Goal: Task Accomplishment & Management: Manage account settings

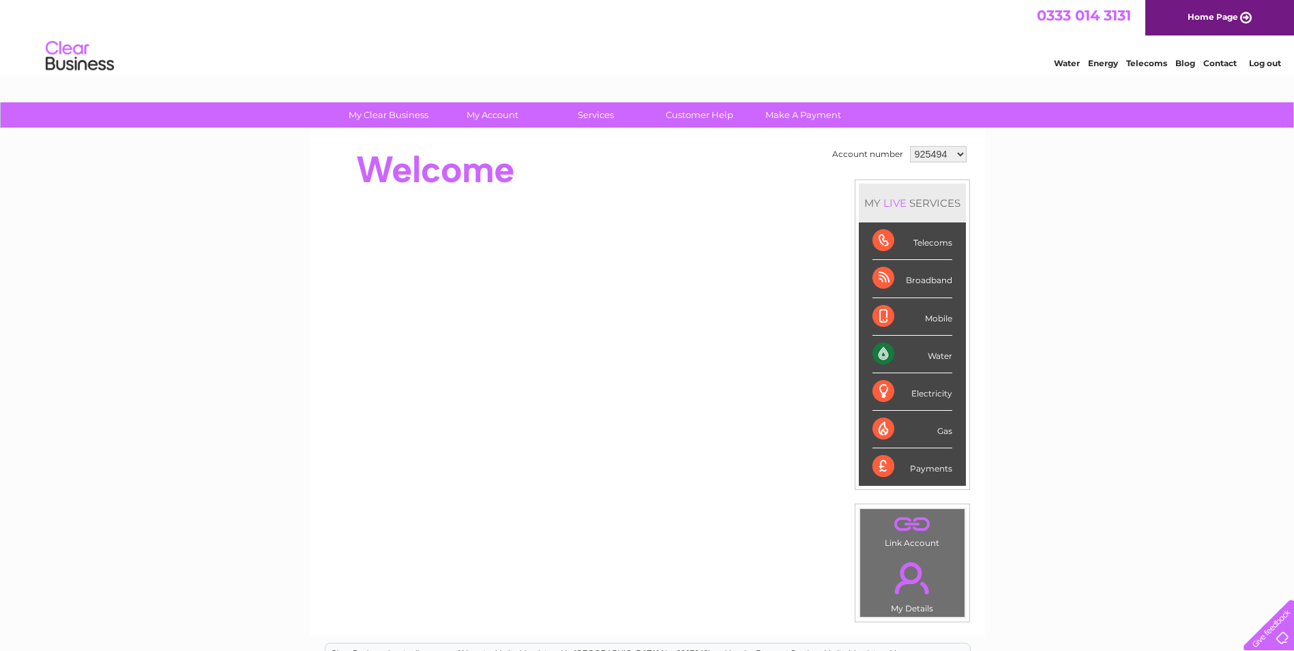
click at [960, 154] on select "925494 925496 925497 925498 964311 1129700" at bounding box center [938, 154] width 57 height 16
select select "964311"
click at [910, 146] on select "925494 925496 925497 925498 964311 1129700" at bounding box center [938, 154] width 57 height 16
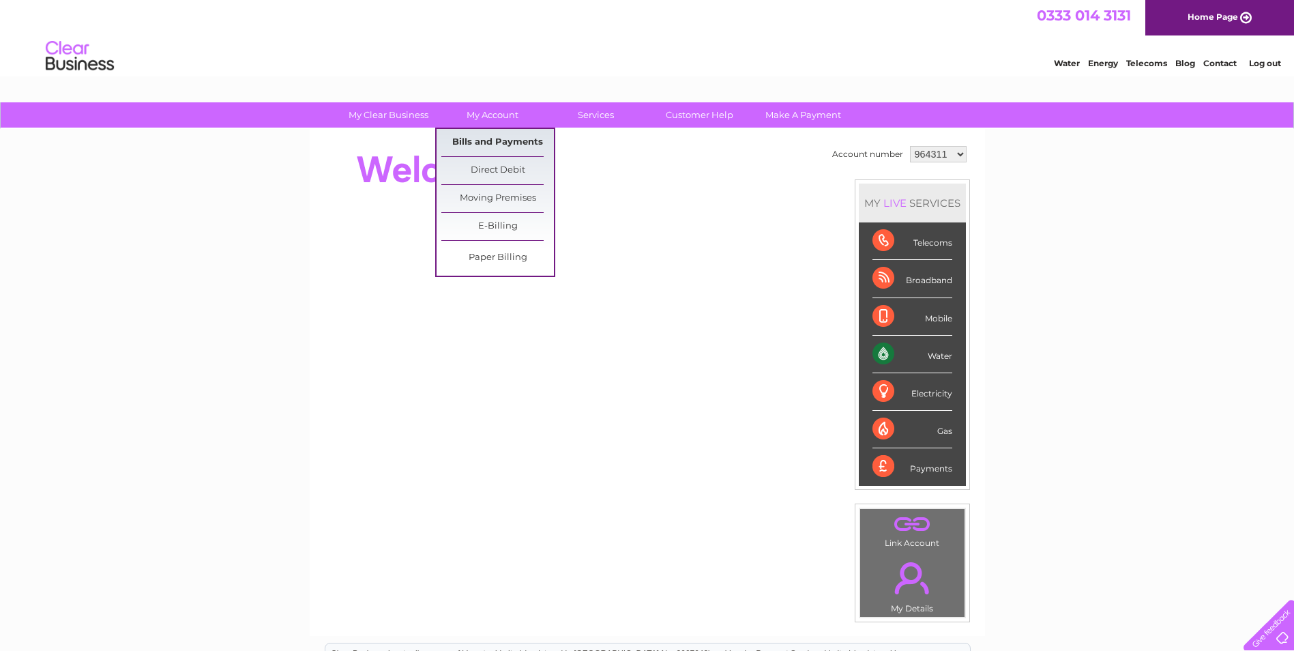
click at [505, 140] on link "Bills and Payments" at bounding box center [497, 142] width 113 height 27
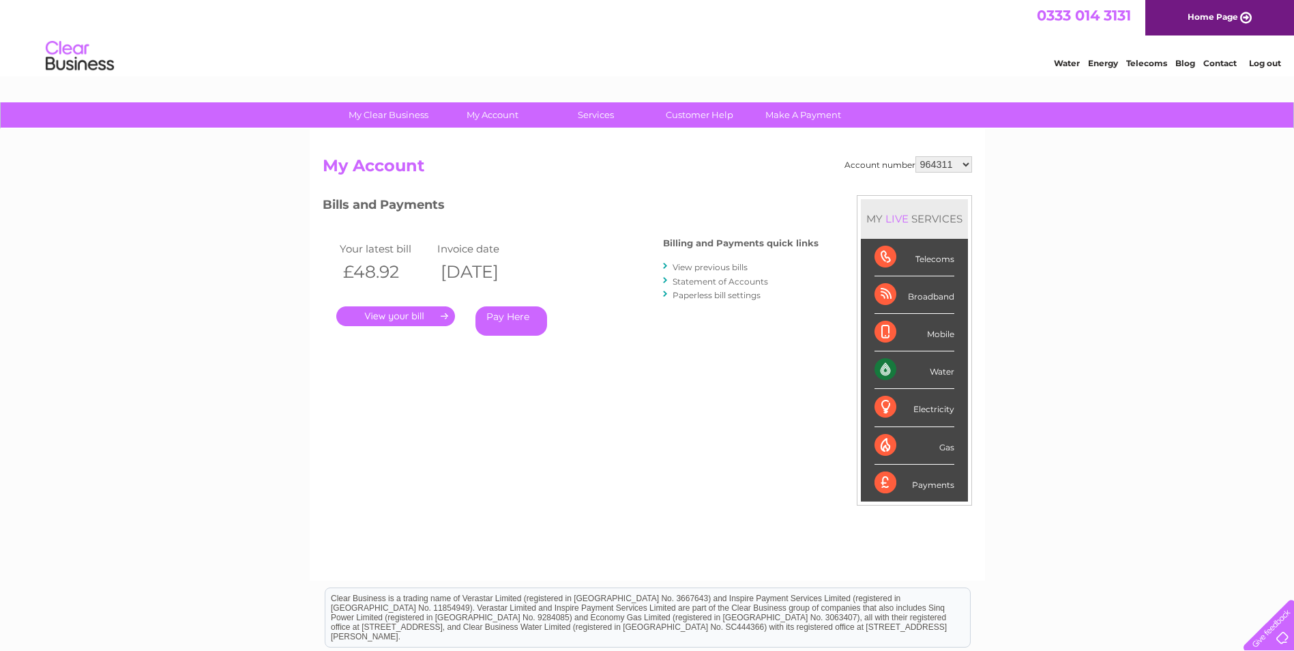
click at [732, 267] on link "View previous bills" at bounding box center [709, 267] width 75 height 10
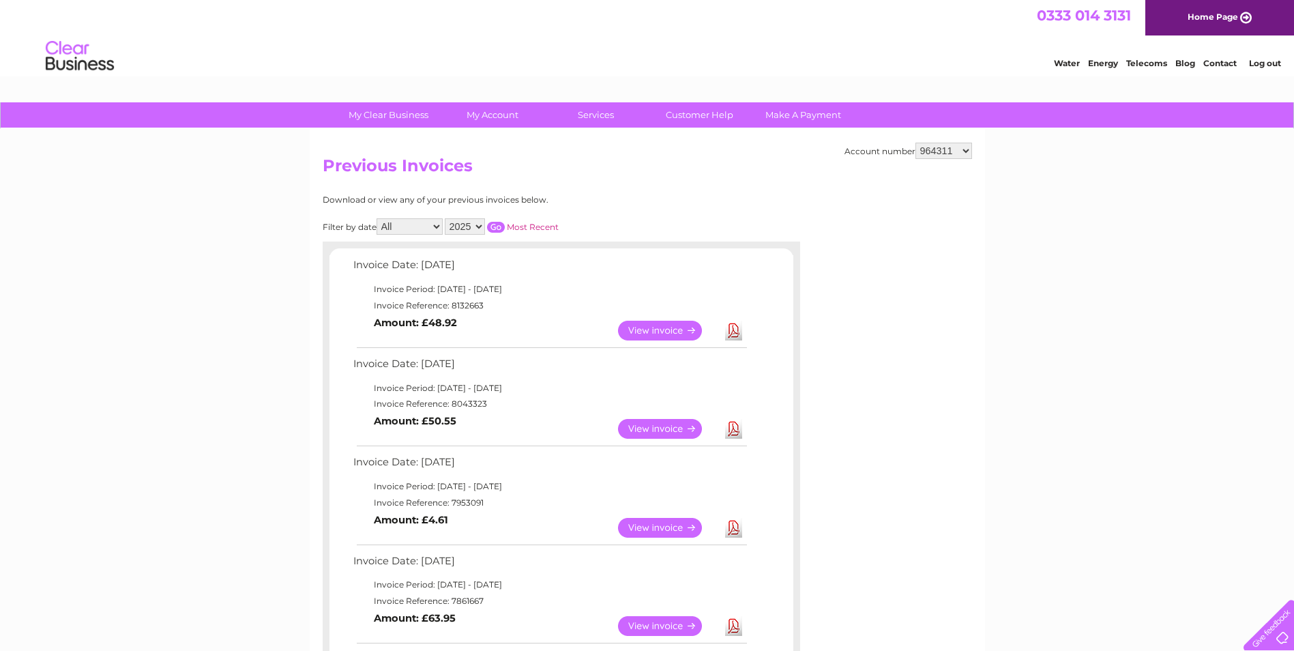
click at [660, 430] on link "View" at bounding box center [668, 429] width 100 height 20
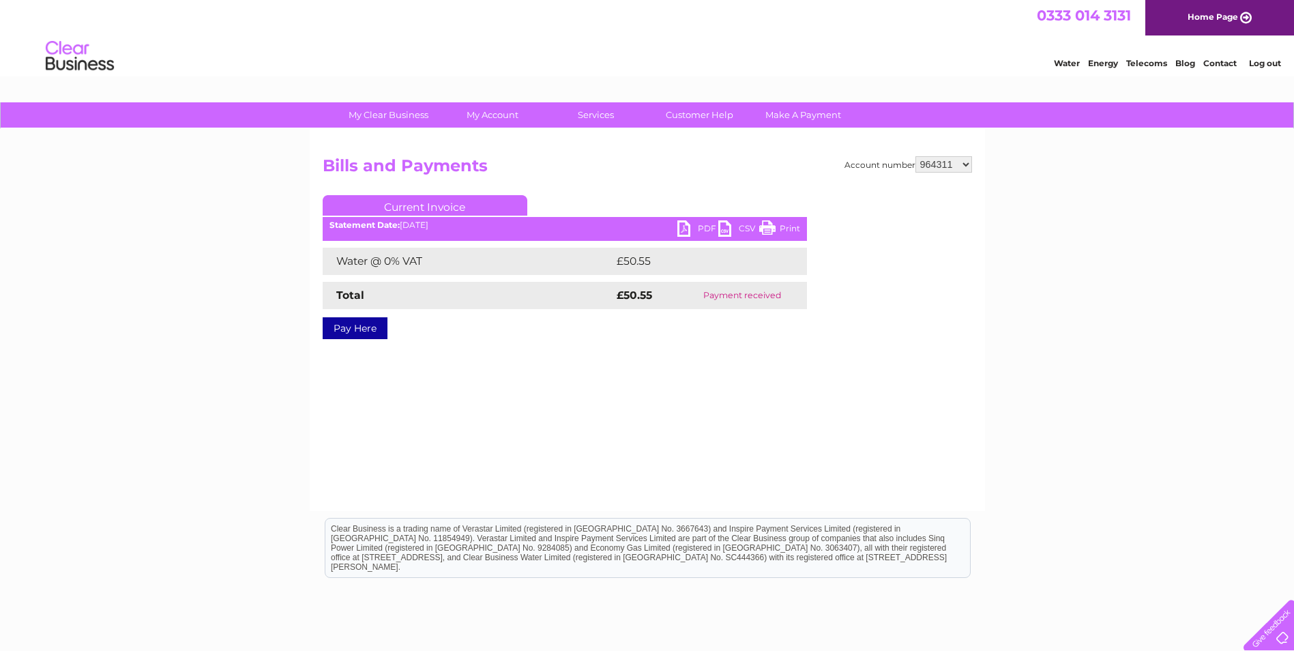
click at [687, 224] on link "PDF" at bounding box center [697, 230] width 41 height 20
